Goal: Task Accomplishment & Management: Manage account settings

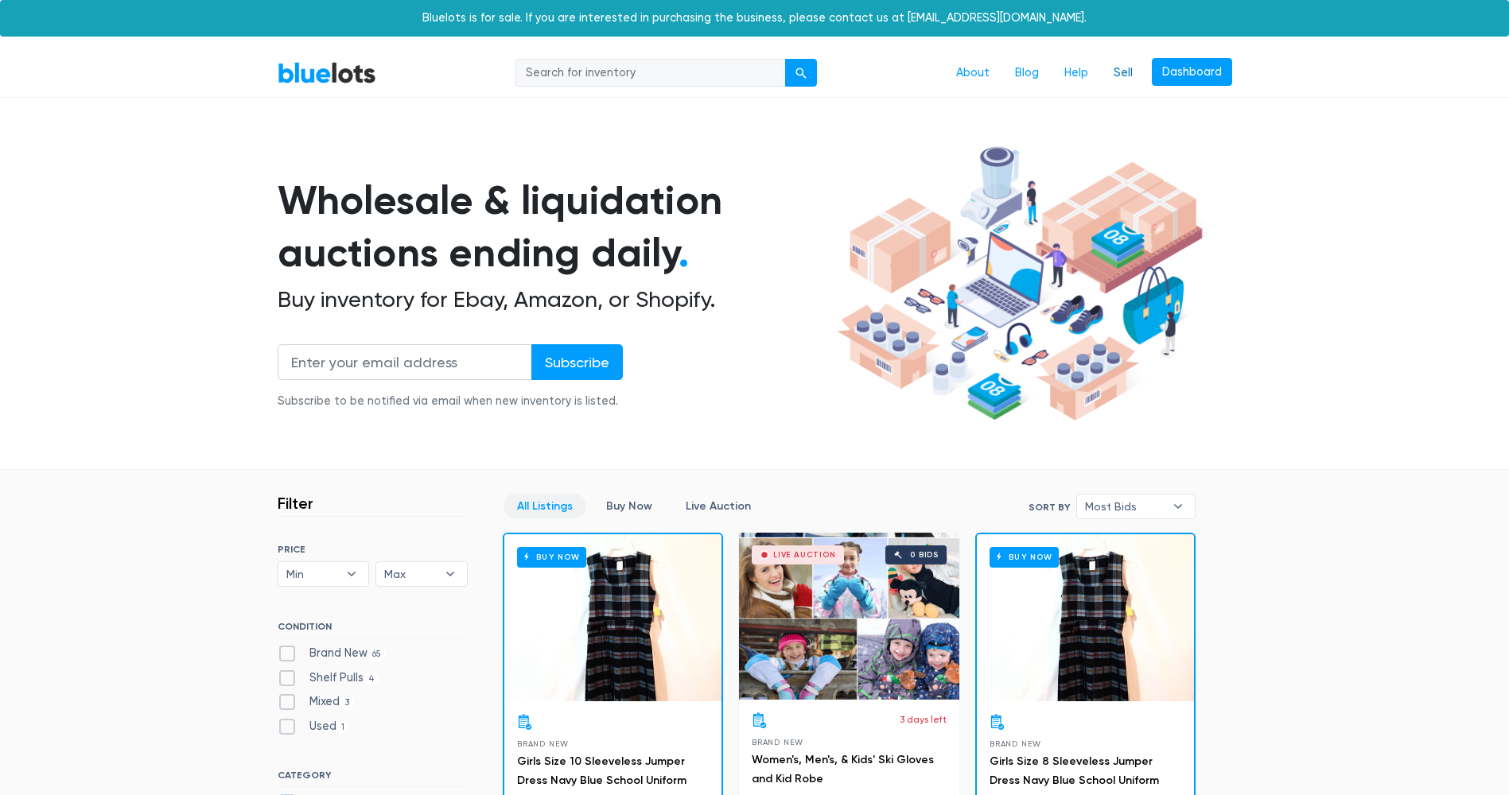
click at [1122, 72] on link "Sell" at bounding box center [1123, 73] width 45 height 30
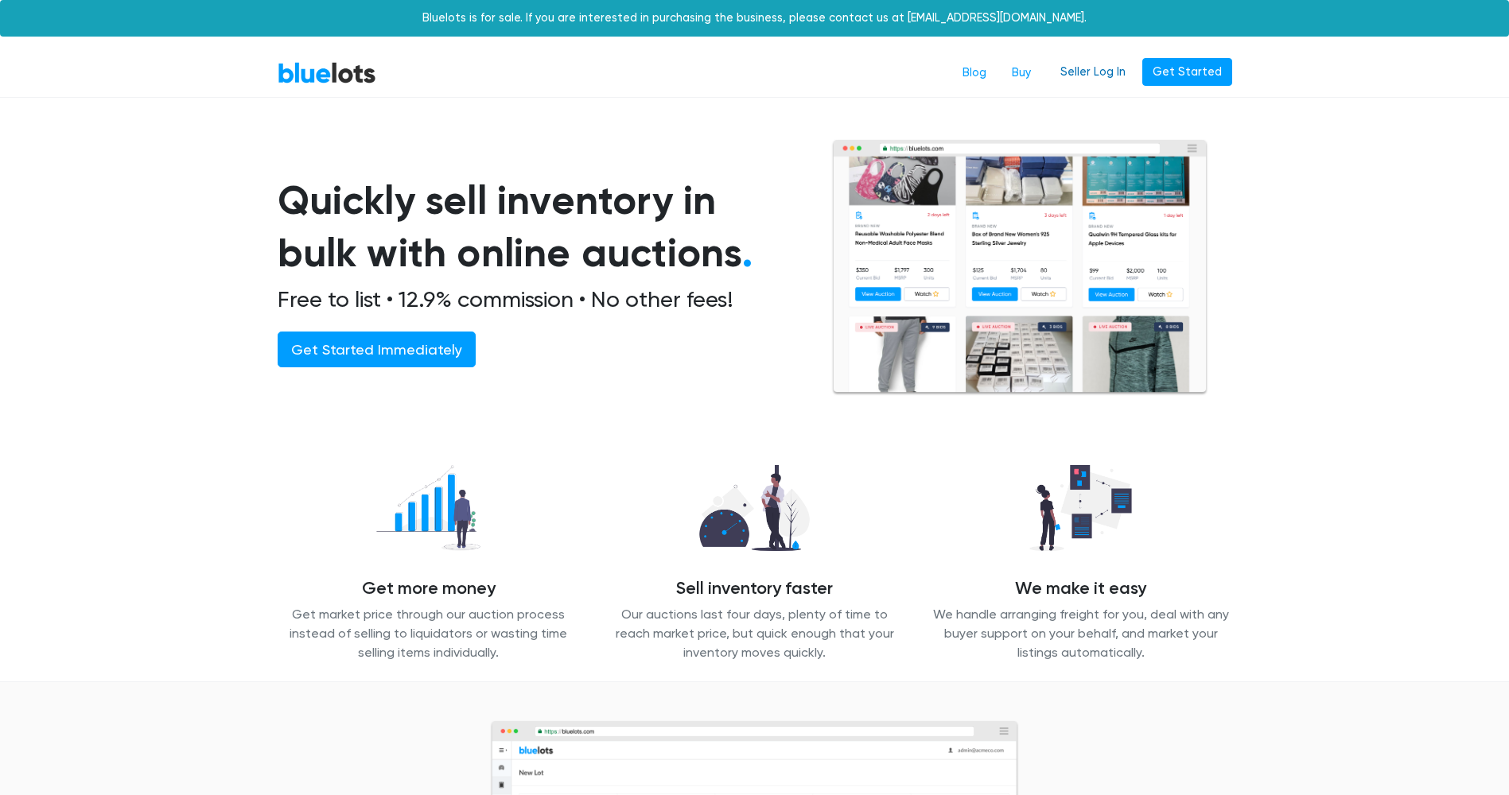
click at [1103, 68] on link "Seller Log In" at bounding box center [1093, 72] width 86 height 29
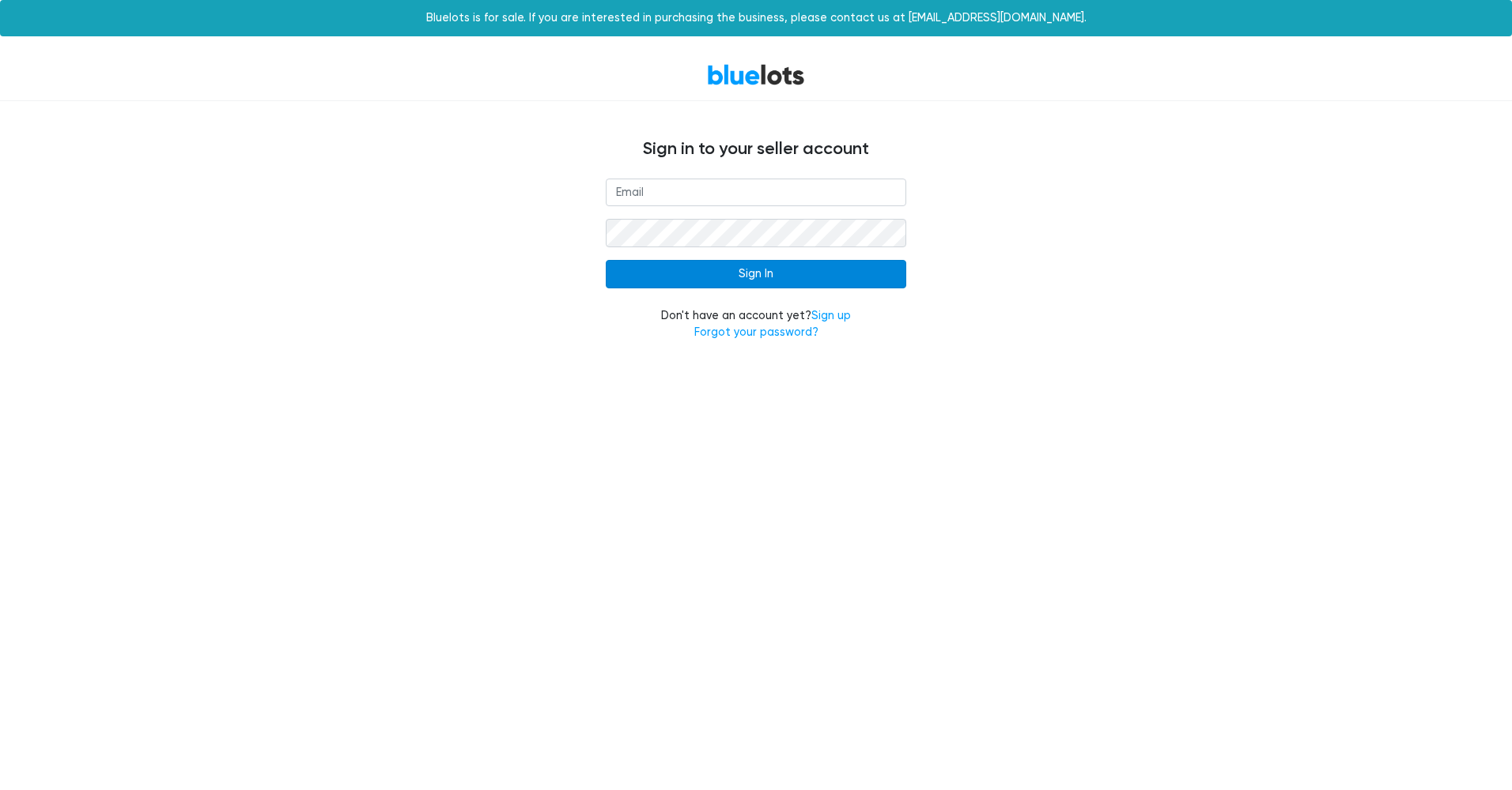
type input "info@sophisticatedselections.com"
click at [752, 281] on input "Sign In" at bounding box center [756, 274] width 300 height 29
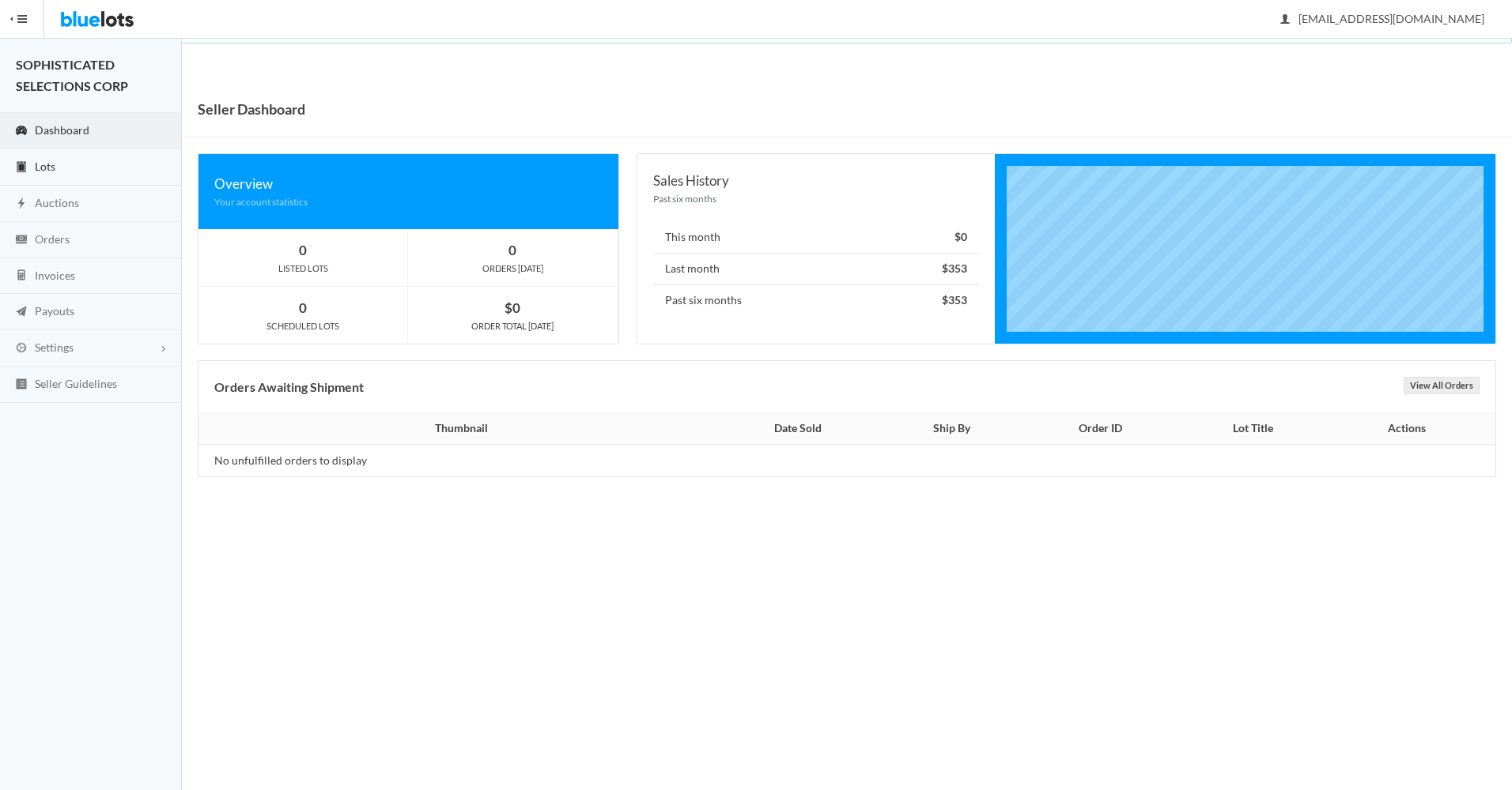
click at [39, 160] on span "Lots" at bounding box center [45, 167] width 21 height 14
